Goal: Ask a question

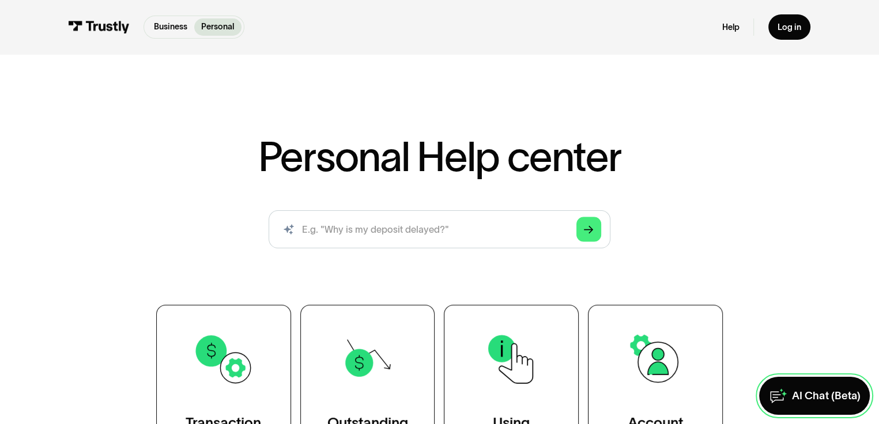
click at [809, 397] on div "AI Chat (Beta)" at bounding box center [826, 396] width 68 height 14
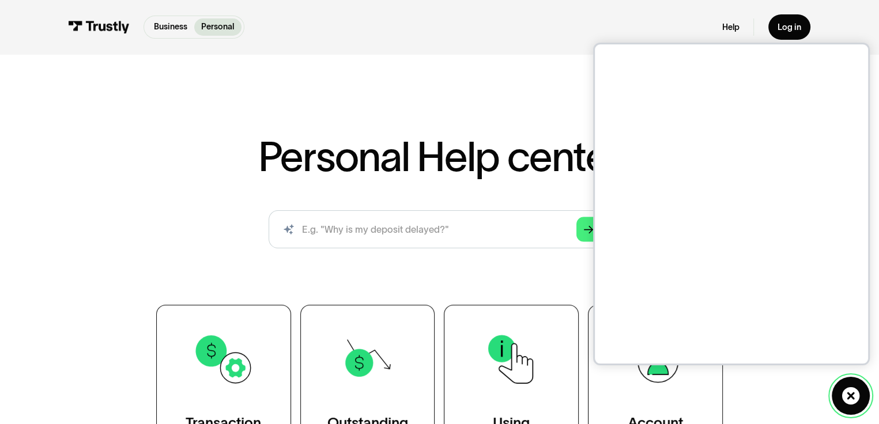
click at [841, 398] on icon at bounding box center [850, 396] width 18 height 18
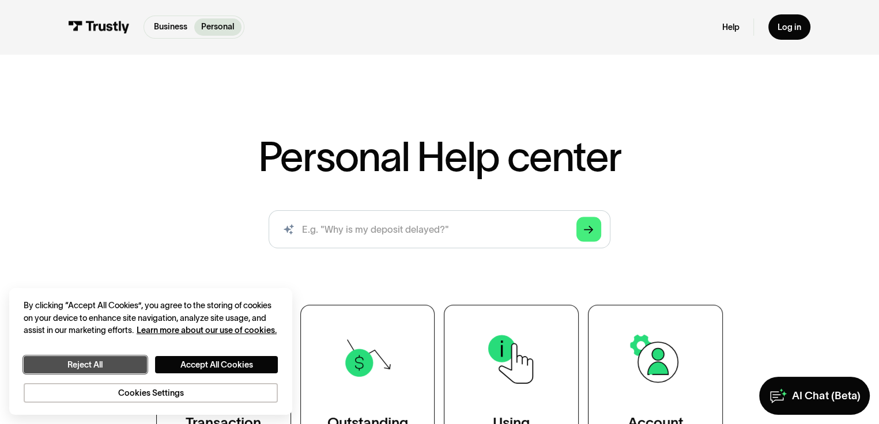
click at [126, 356] on button "Reject All" at bounding box center [85, 365] width 123 height 18
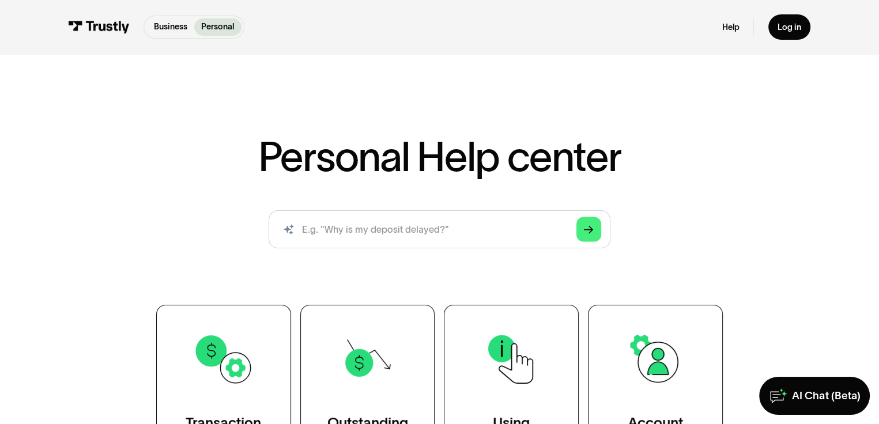
click at [781, 311] on div "Personal Help center AI-powered search ( 1 / 4 ) Type your question and our sma…" at bounding box center [439, 305] width 683 height 339
click at [794, 377] on link "AI Chat (Beta)" at bounding box center [814, 395] width 111 height 37
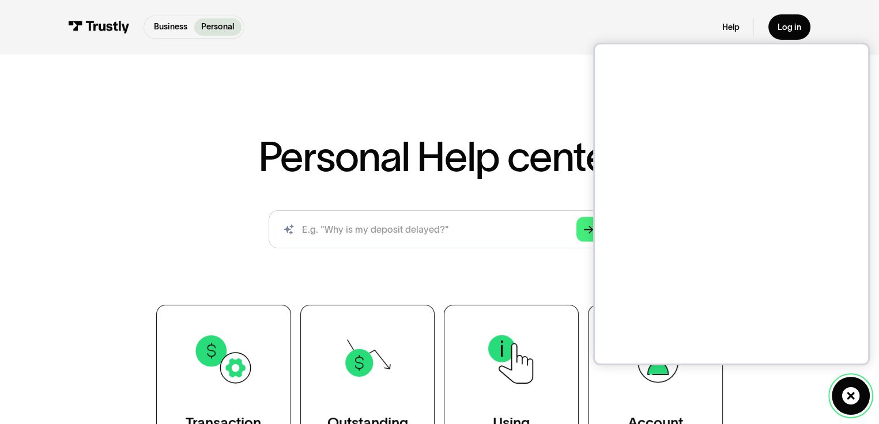
click at [844, 392] on icon at bounding box center [850, 396] width 19 height 19
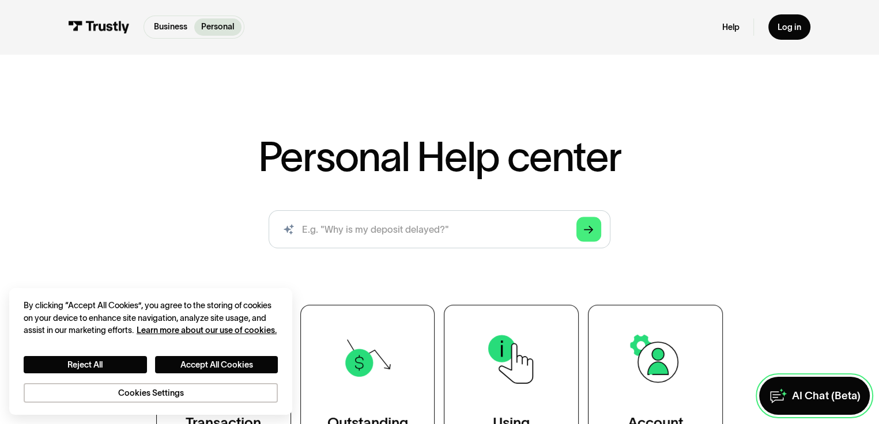
click at [792, 391] on div "AI Chat (Beta)" at bounding box center [826, 396] width 68 height 14
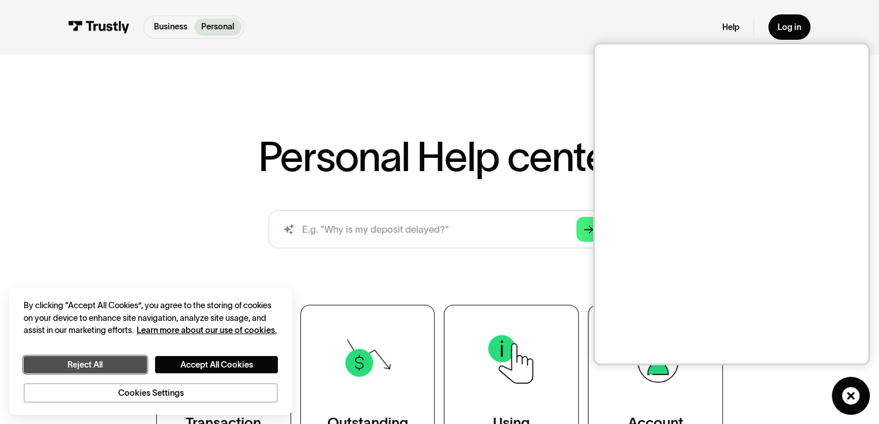
click at [131, 356] on button "Reject All" at bounding box center [85, 365] width 123 height 18
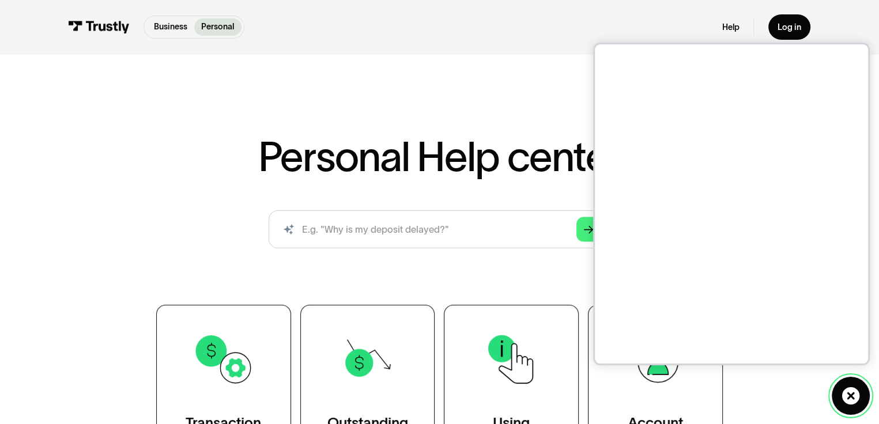
click at [862, 395] on link "AI Chat (Beta)" at bounding box center [850, 395] width 37 height 37
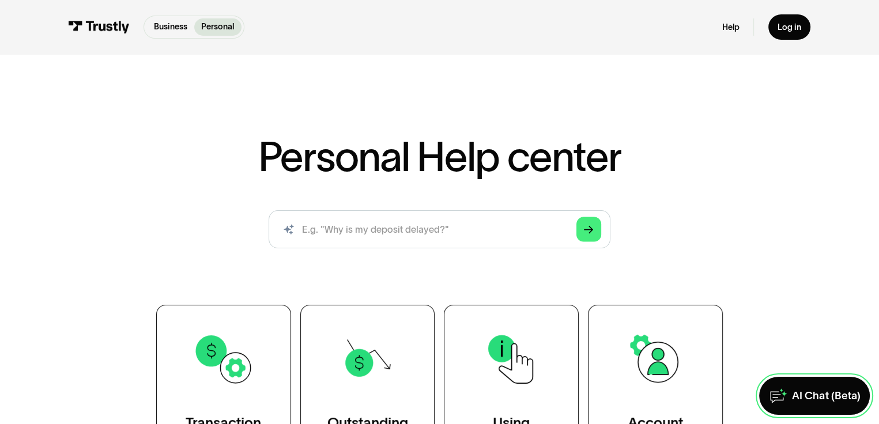
click at [815, 391] on div "AI Chat (Beta)" at bounding box center [826, 396] width 68 height 14
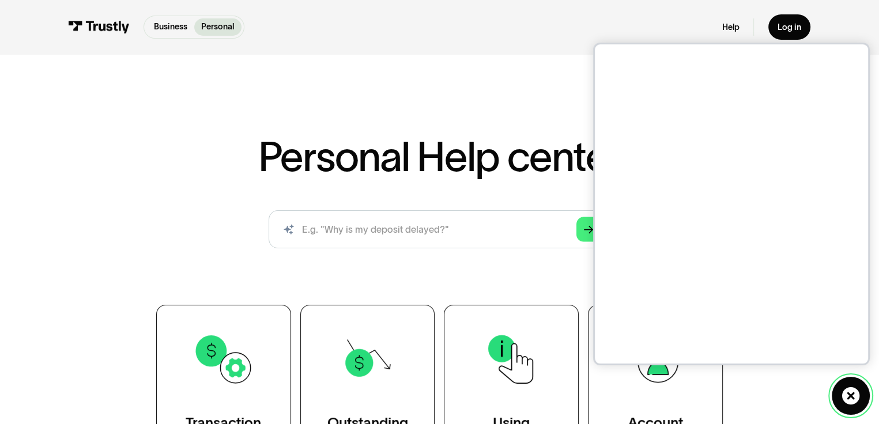
click at [851, 392] on icon at bounding box center [850, 396] width 18 height 18
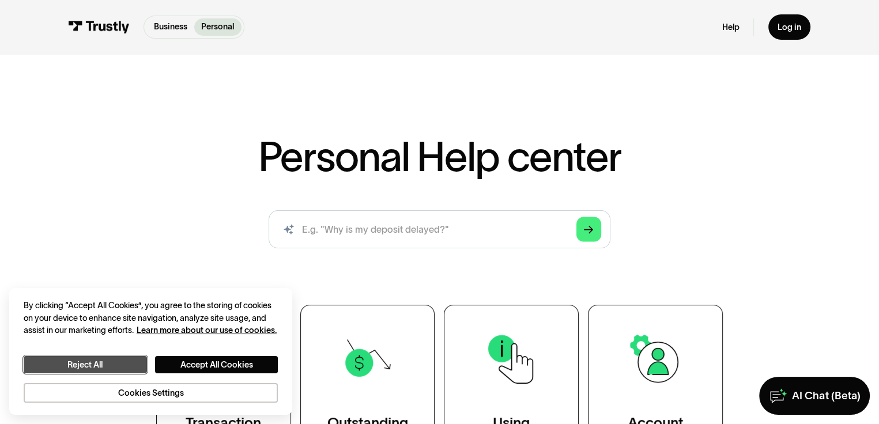
click at [118, 362] on button "Reject All" at bounding box center [85, 365] width 123 height 18
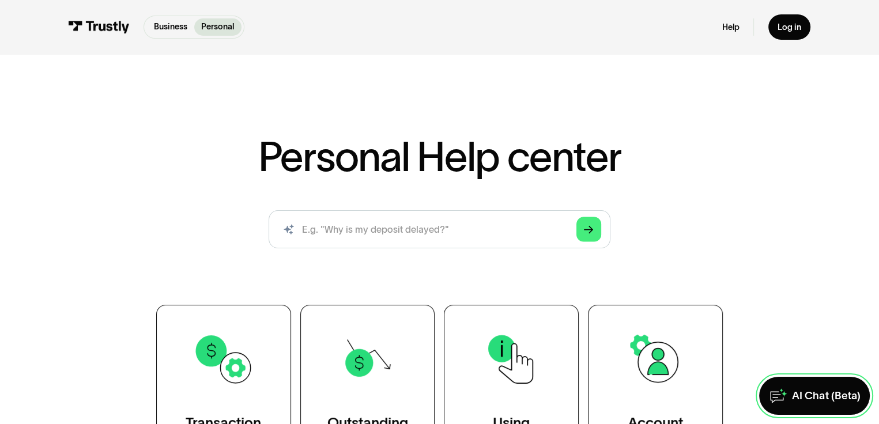
click at [839, 395] on div "AI Chat (Beta)" at bounding box center [826, 396] width 68 height 14
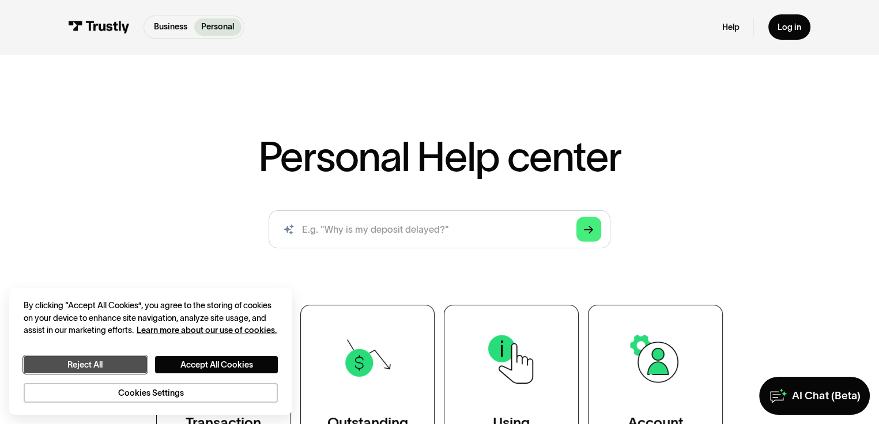
drag, startPoint x: 131, startPoint y: 351, endPoint x: 173, endPoint y: 354, distance: 41.6
click at [131, 356] on button "Reject All" at bounding box center [85, 365] width 123 height 18
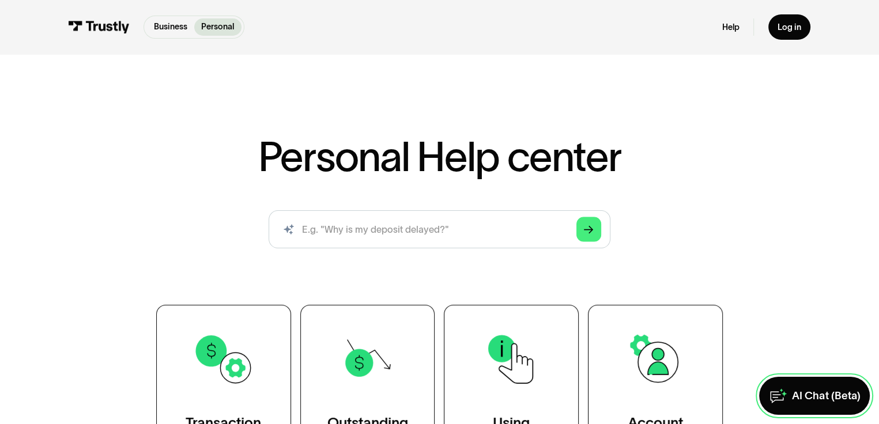
click at [791, 381] on link "AI Chat (Beta)" at bounding box center [814, 395] width 111 height 37
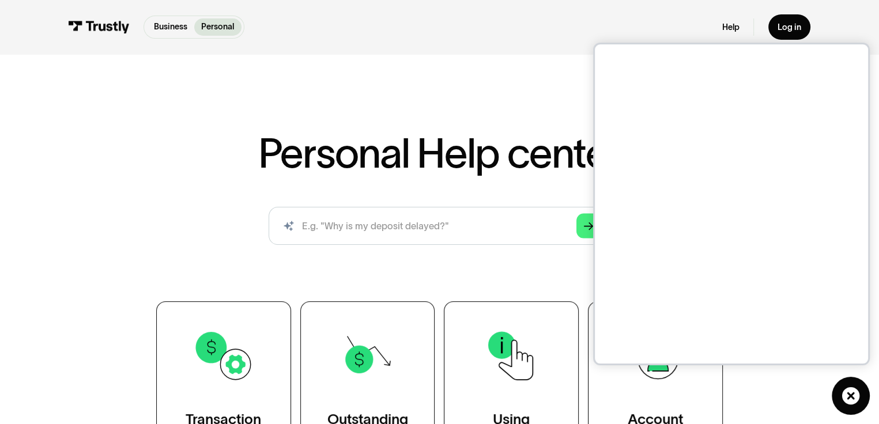
scroll to position [5, 0]
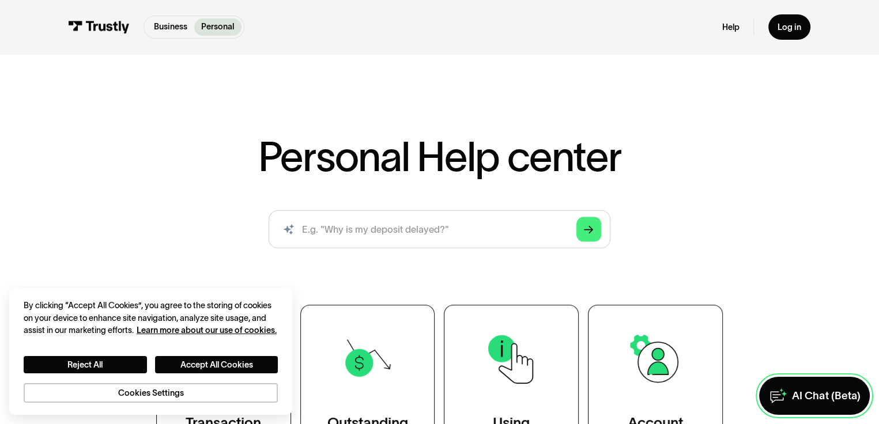
click at [798, 380] on link "AI Chat (Beta)" at bounding box center [814, 395] width 111 height 37
